Goal: Submit feedback/report problem

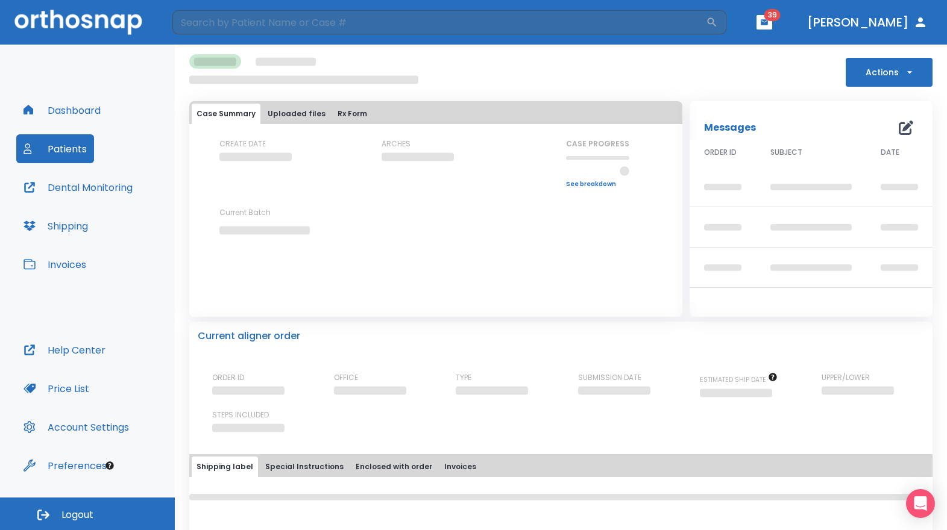
click at [80, 115] on button "Dashboard" at bounding box center [62, 110] width 92 height 29
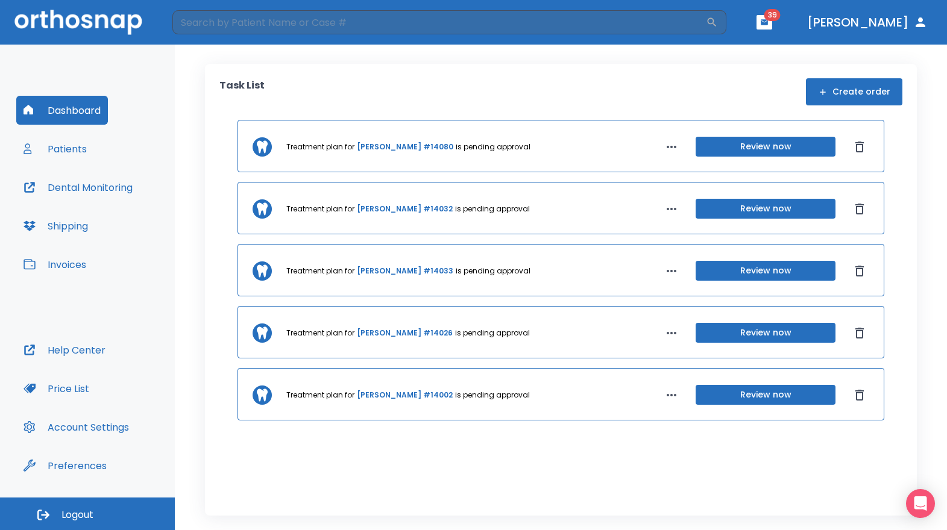
click at [74, 140] on button "Patients" at bounding box center [55, 148] width 78 height 29
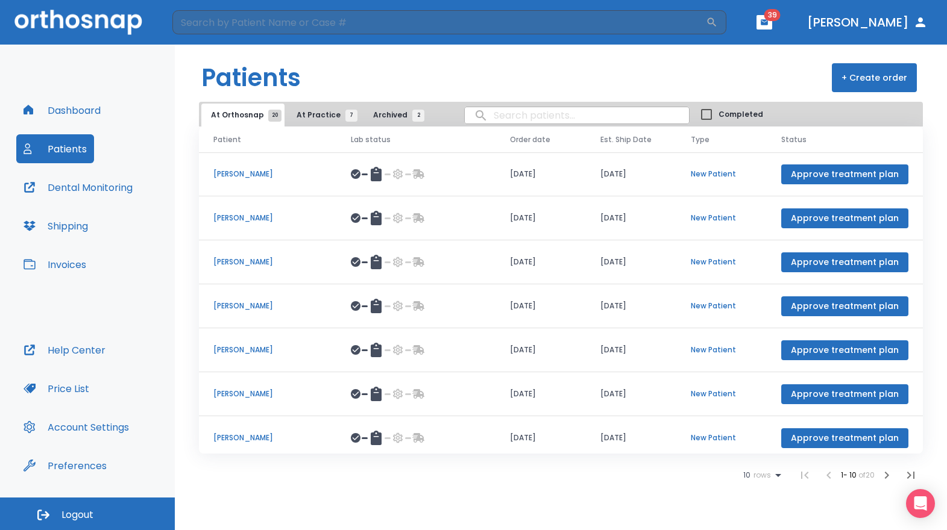
click at [301, 119] on span "At Practice 7" at bounding box center [324, 115] width 55 height 11
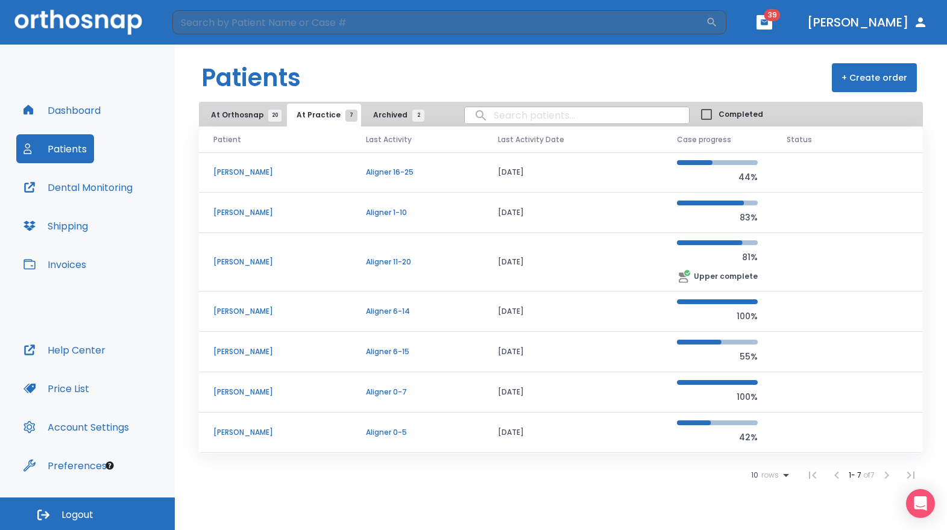
click at [315, 426] on td "[PERSON_NAME]" at bounding box center [275, 433] width 152 height 40
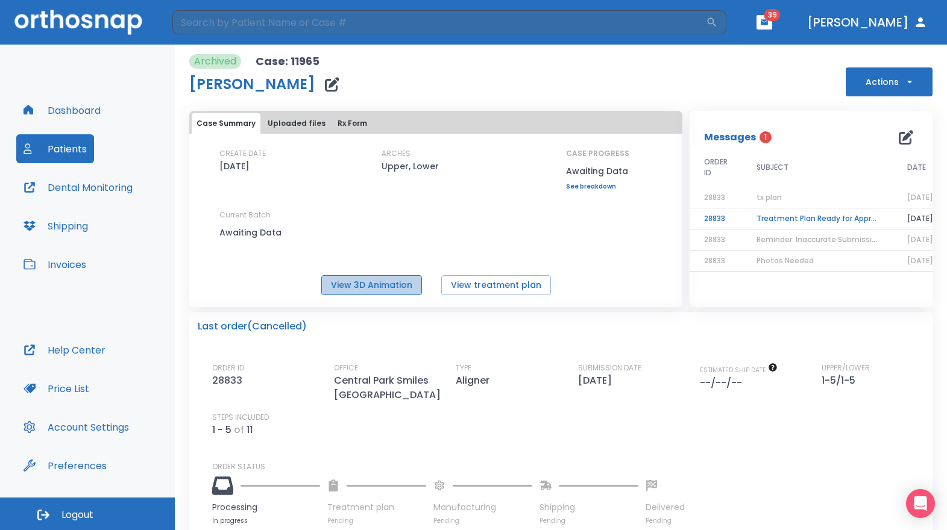
click at [391, 288] on button "View 3D Animation" at bounding box center [371, 285] width 101 height 20
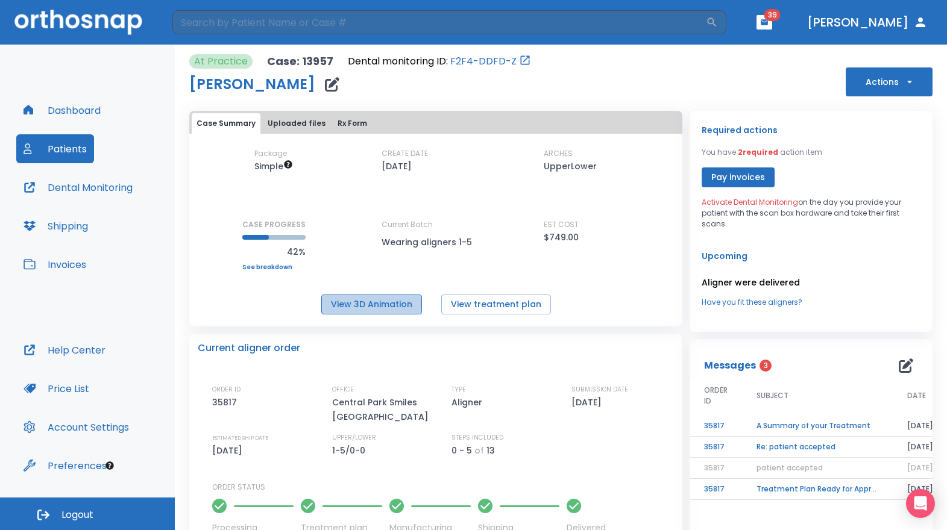
click at [365, 304] on button "View 3D Animation" at bounding box center [371, 305] width 101 height 20
click at [899, 365] on icon "button" at bounding box center [906, 366] width 14 height 14
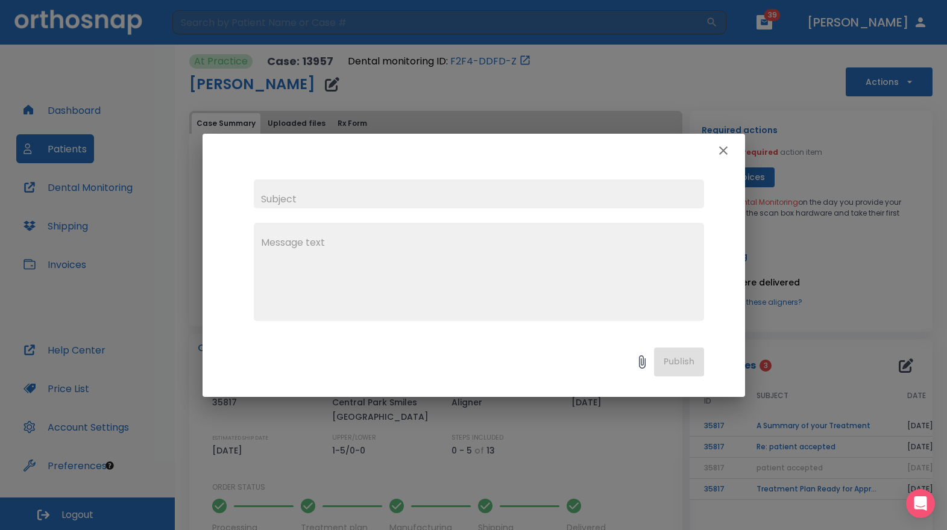
click at [363, 199] on input "text" at bounding box center [479, 194] width 450 height 29
type input "not fitting"
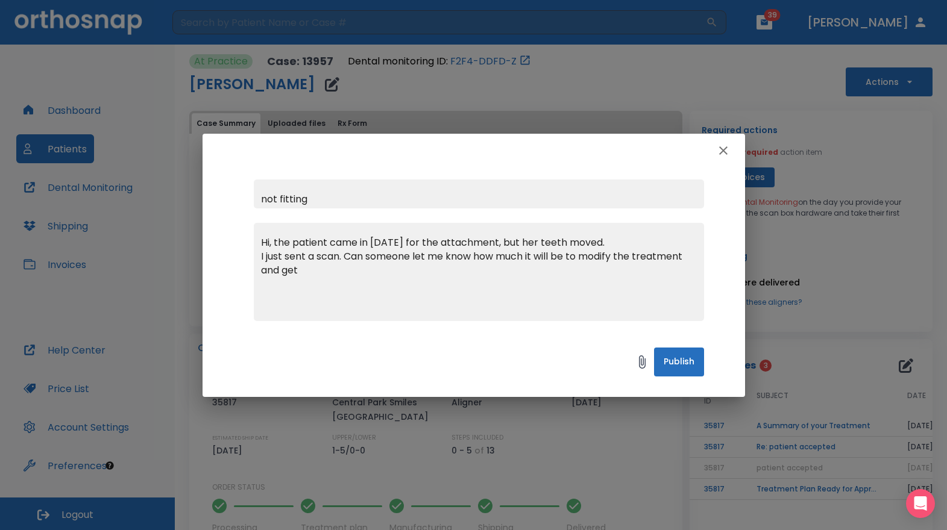
type textarea "Hi, the patient came in [DATE] for the attachment, but her teeth moved. I just …"
click at [726, 150] on icon "button" at bounding box center [723, 150] width 14 height 14
